Goal: Task Accomplishment & Management: Manage account settings

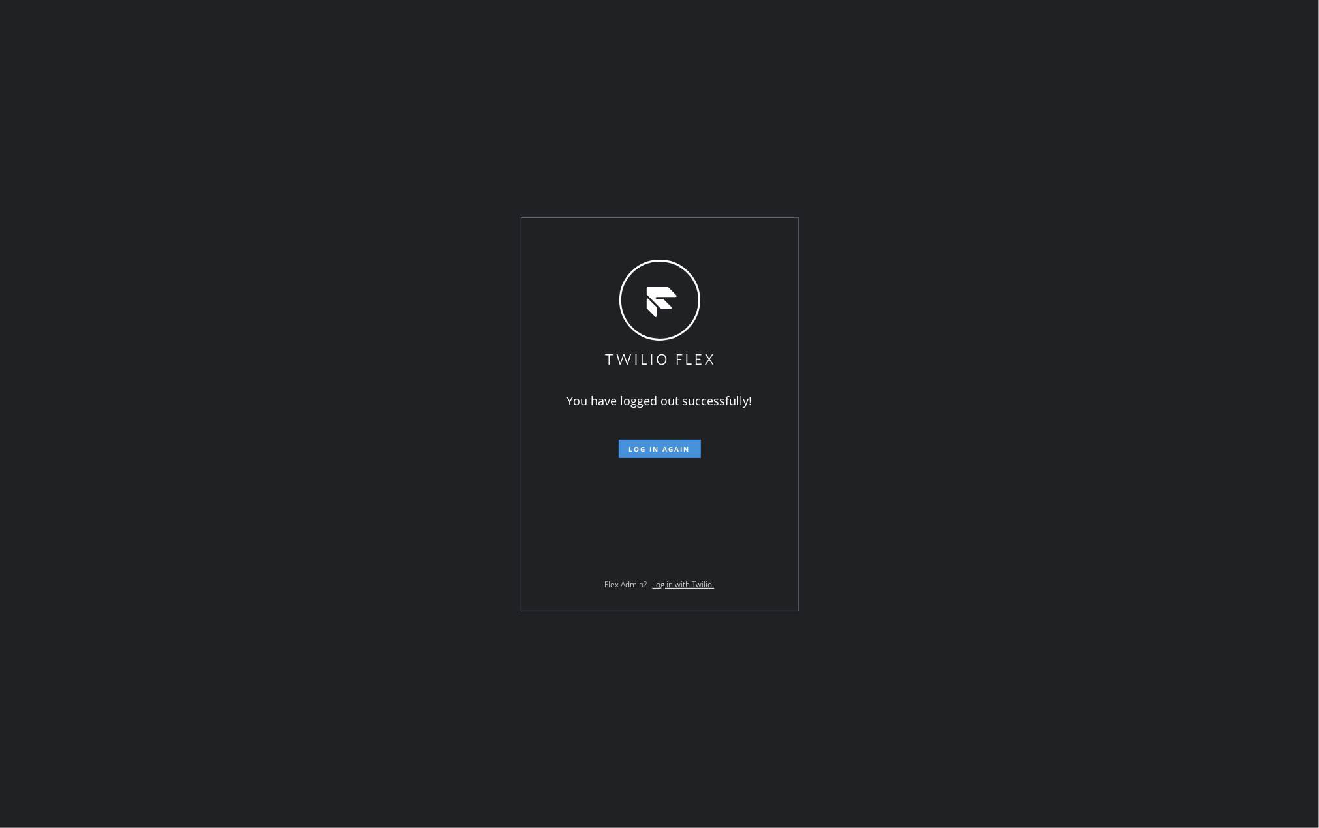
click at [629, 446] on span "Log in again" at bounding box center [659, 448] width 61 height 9
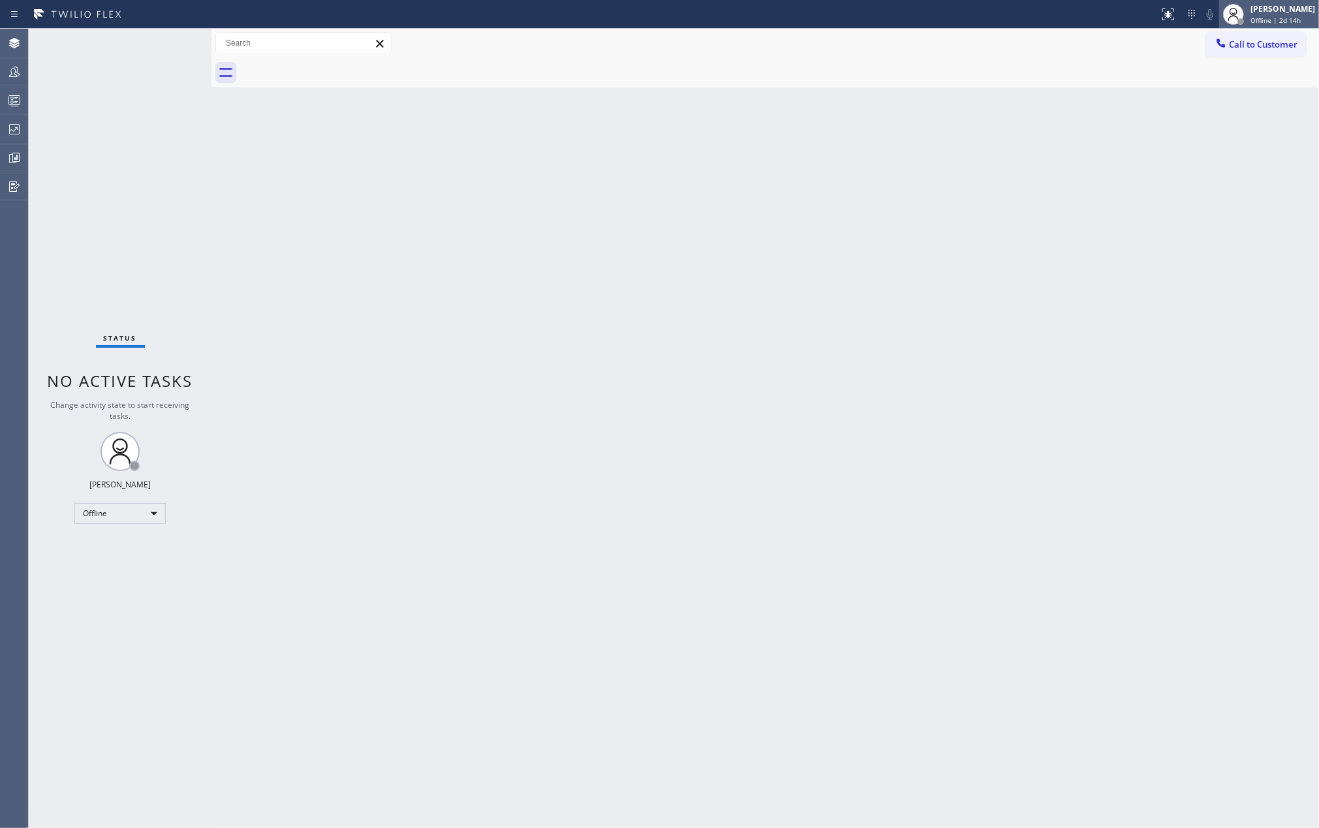
click at [1274, 12] on div "Jovelle Tadle" at bounding box center [1282, 8] width 65 height 11
click at [1207, 89] on button "Unavailable" at bounding box center [1253, 86] width 131 height 17
click at [12, 102] on icon at bounding box center [15, 101] width 16 height 16
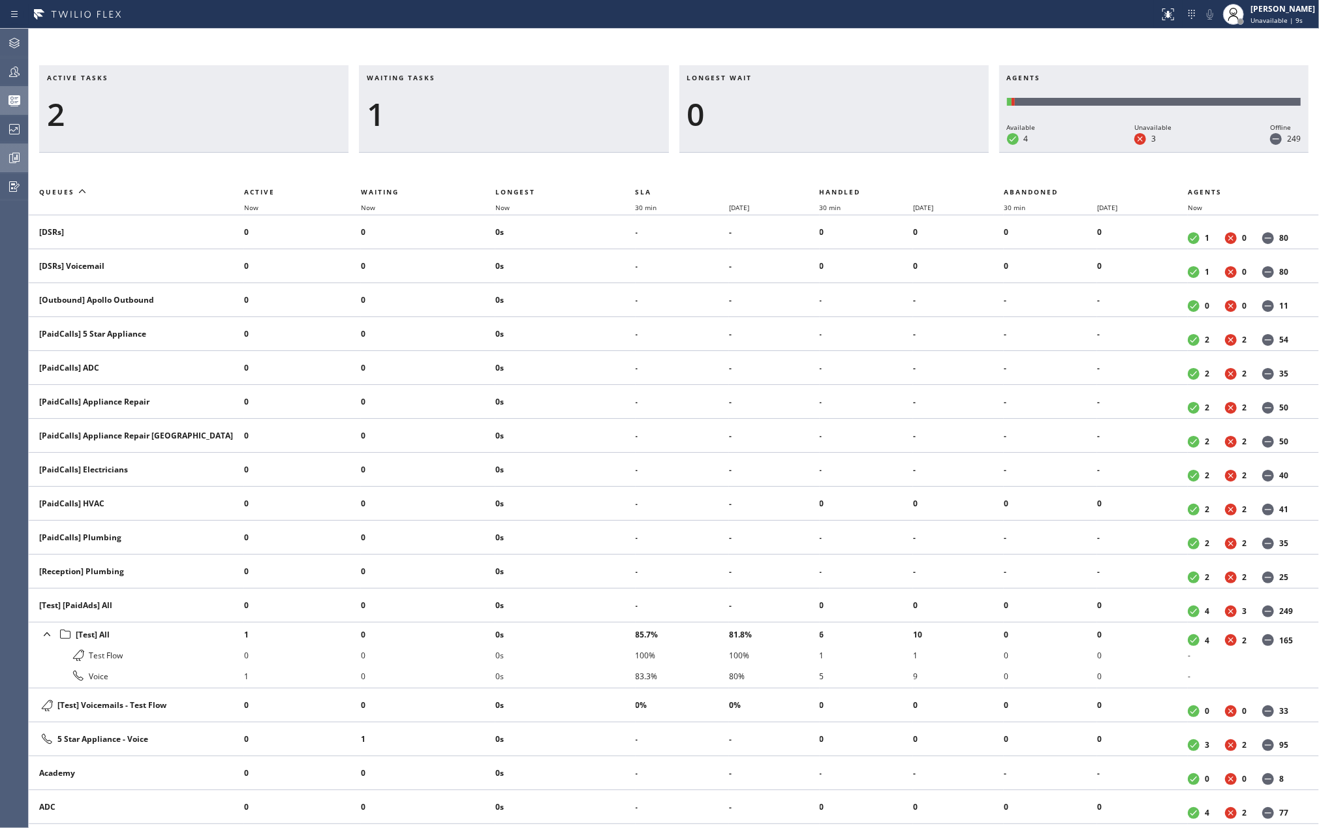
click at [3, 154] on div at bounding box center [14, 158] width 29 height 16
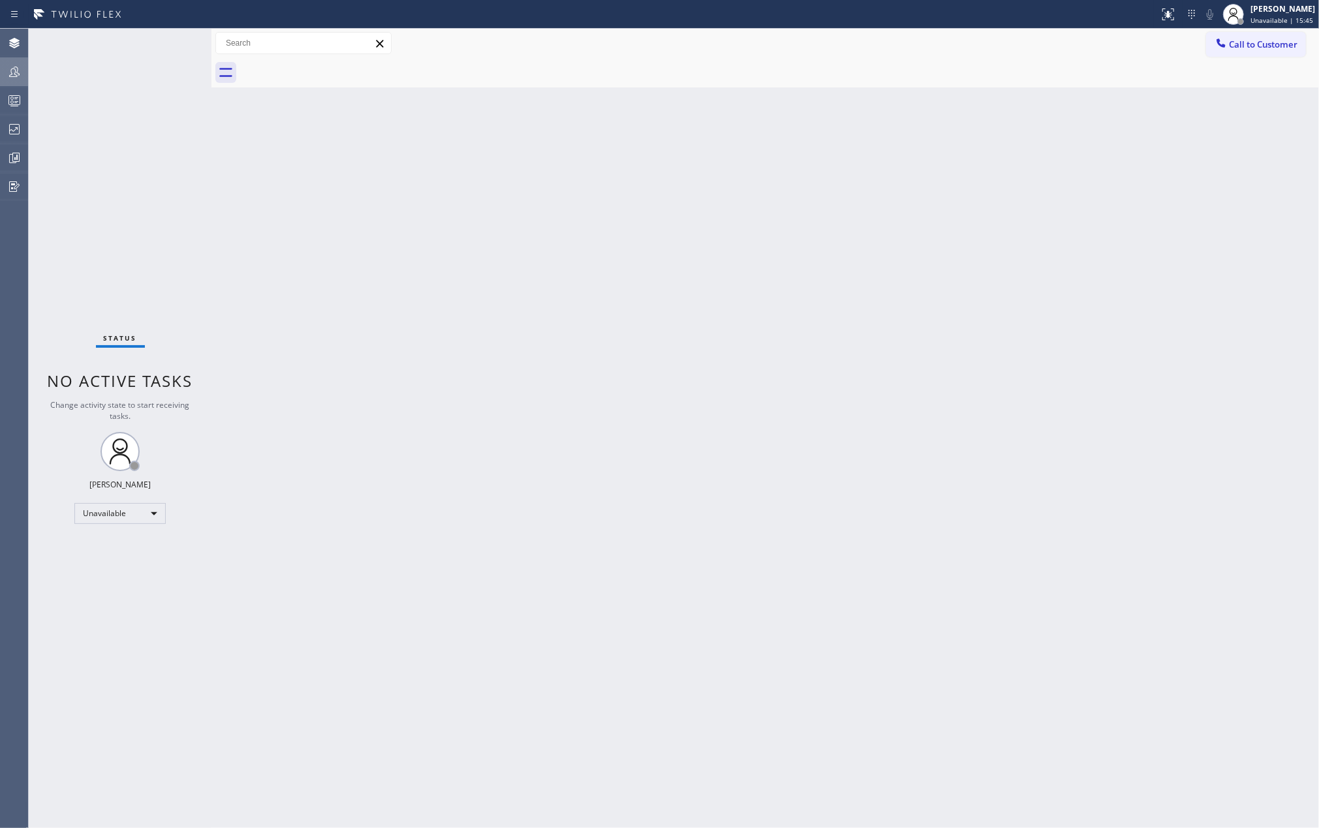
click at [22, 71] on div at bounding box center [14, 72] width 29 height 16
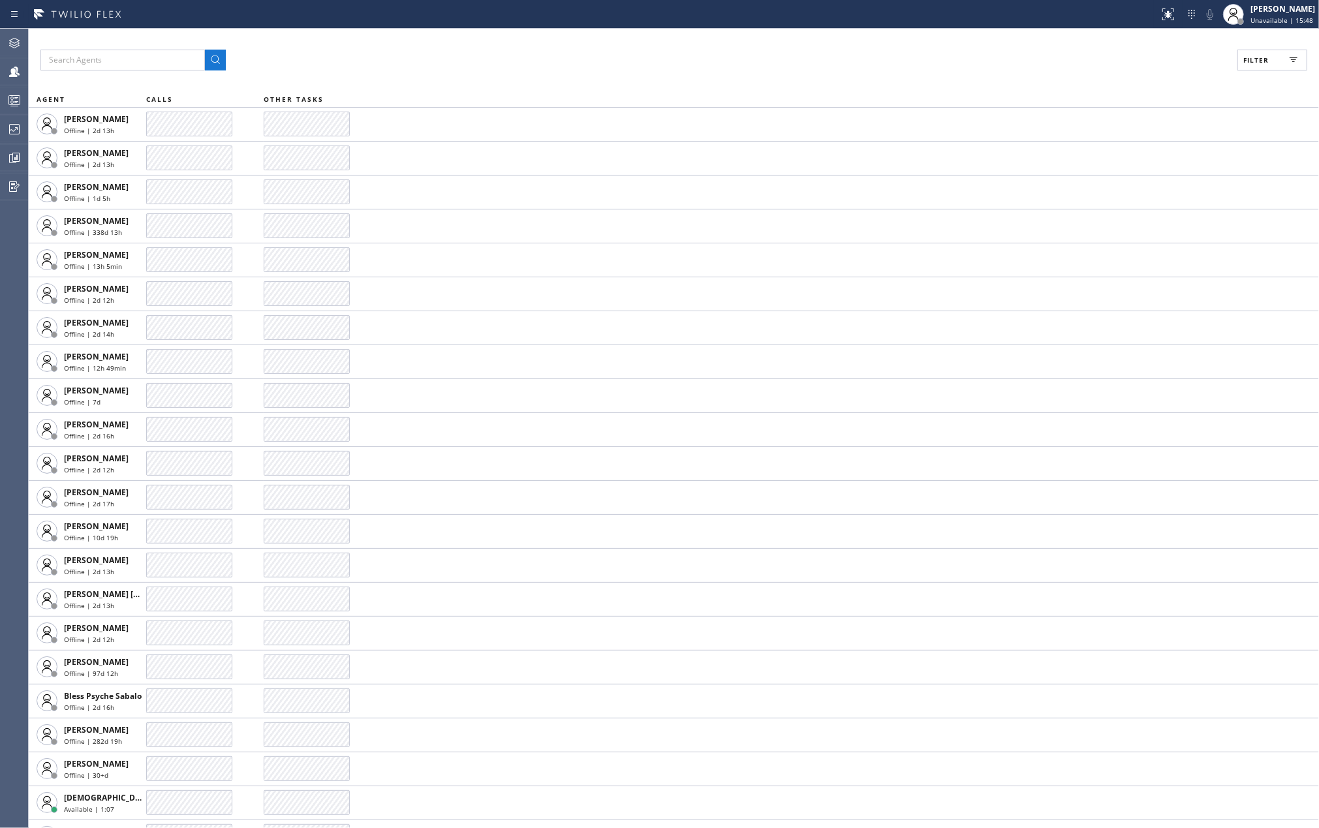
click at [1278, 69] on button "Filter" at bounding box center [1272, 60] width 70 height 21
click at [1131, 152] on input "Available" at bounding box center [1129, 154] width 16 height 16
checkbox input "true"
click at [1126, 197] on input "Break" at bounding box center [1129, 196] width 16 height 16
checkbox input "true"
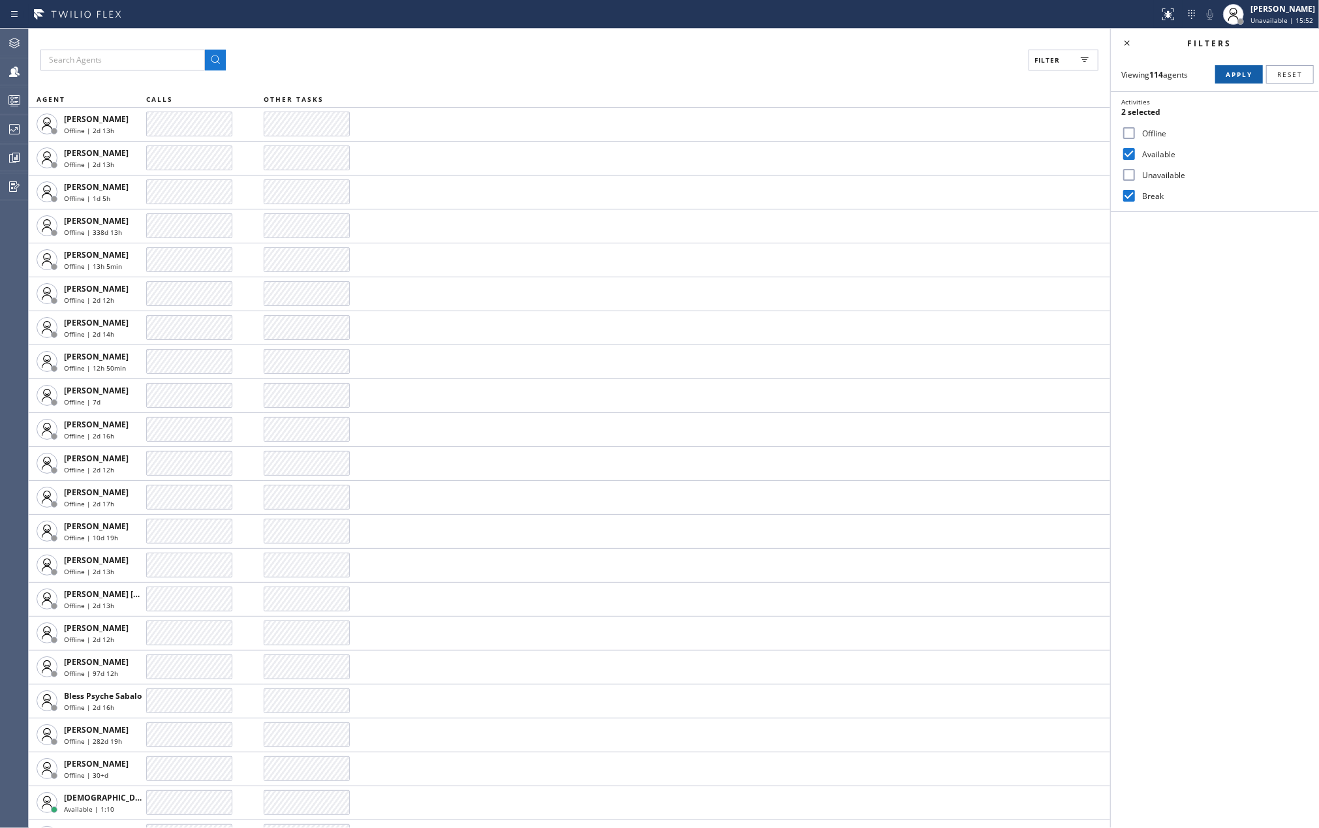
click at [1222, 76] on button "Apply" at bounding box center [1239, 74] width 48 height 18
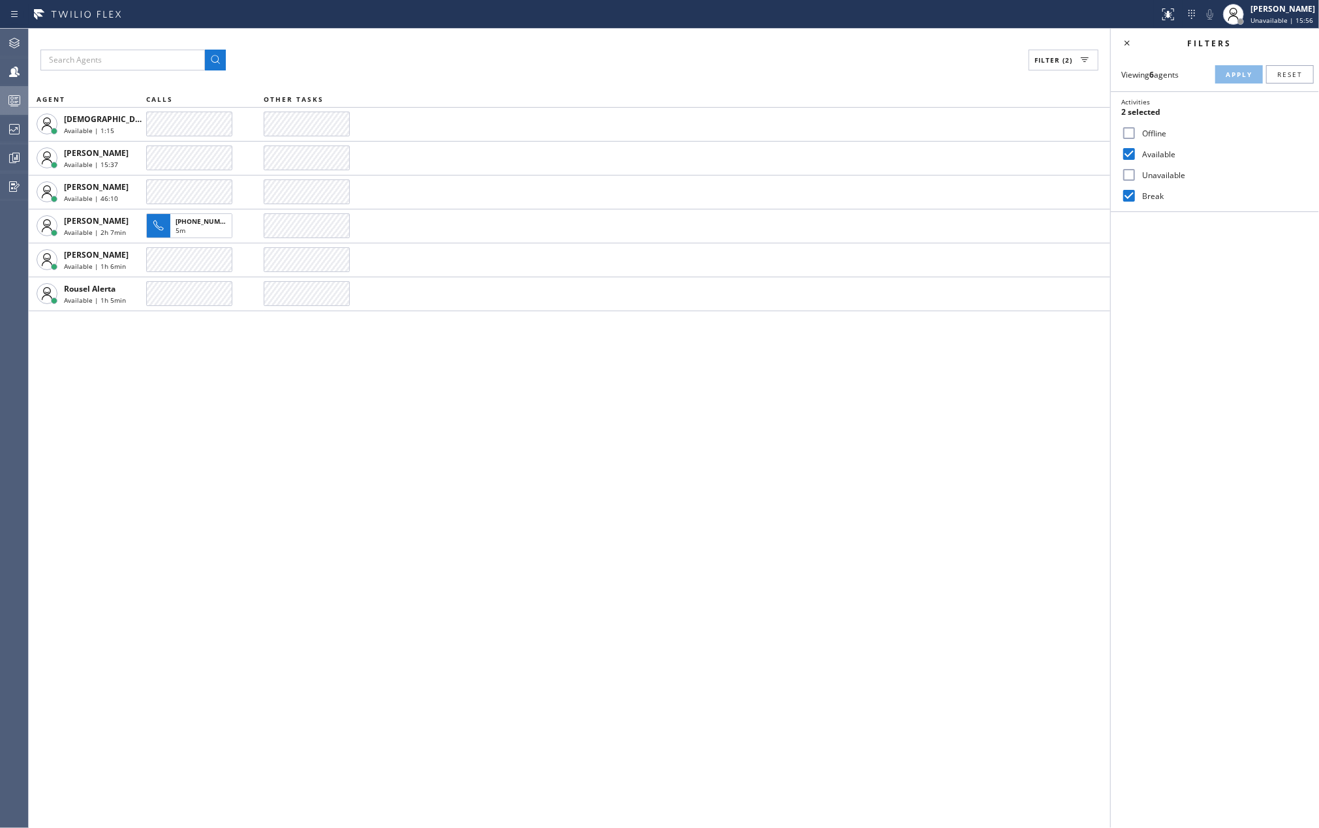
click at [8, 95] on icon at bounding box center [15, 101] width 16 height 16
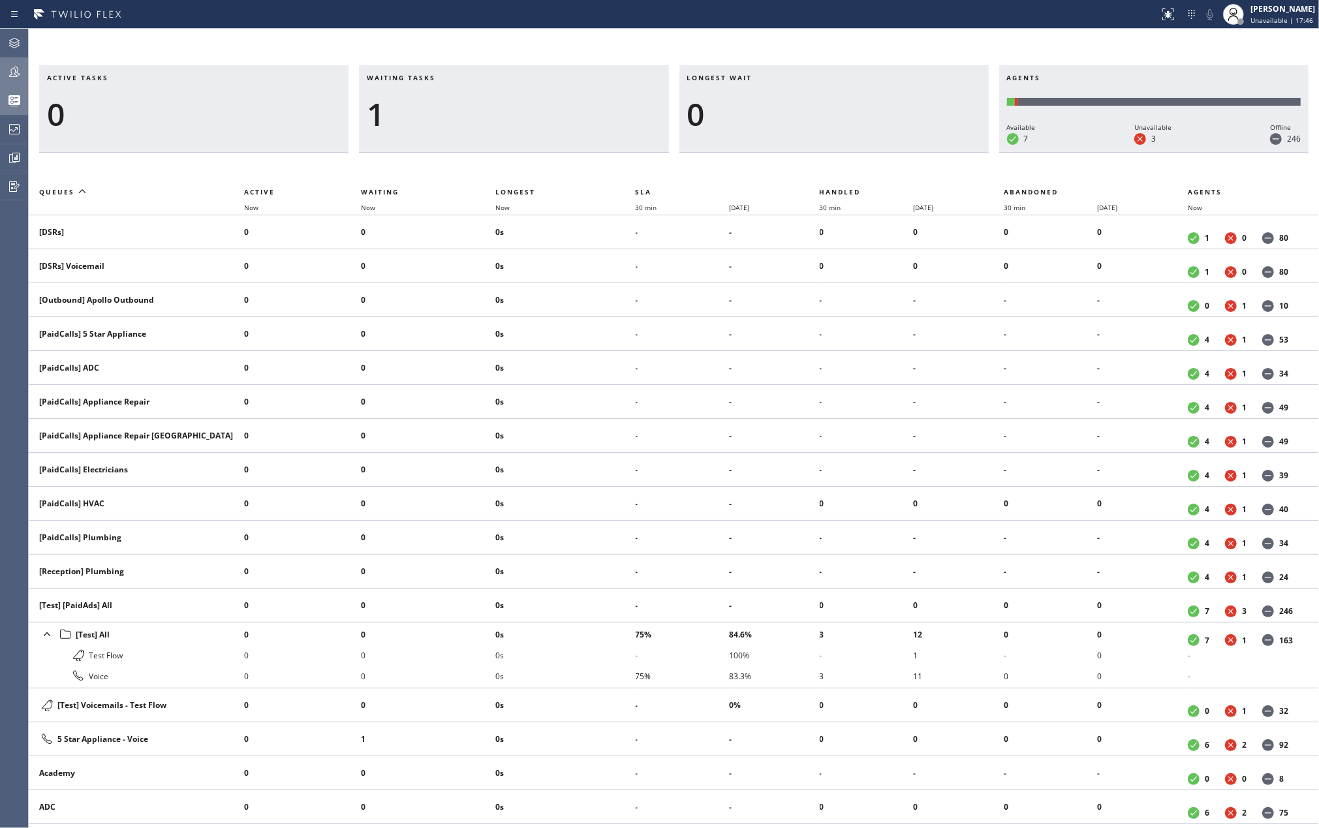
click at [14, 71] on icon at bounding box center [15, 72] width 16 height 16
